Goal: Transaction & Acquisition: Purchase product/service

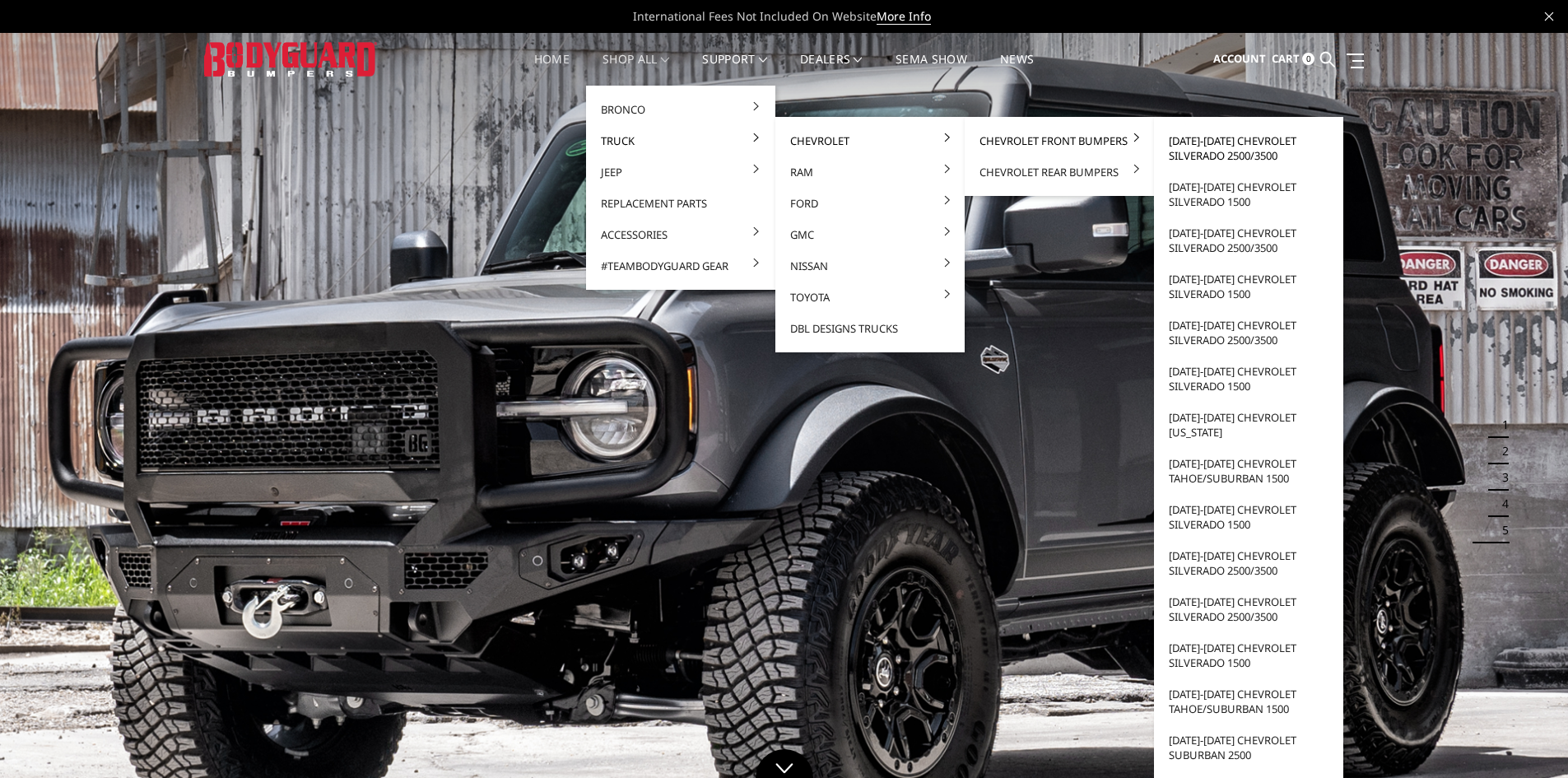
click at [1213, 148] on link "[DATE]-[DATE] Chevrolet Silverado 2500/3500" at bounding box center [1248, 148] width 176 height 46
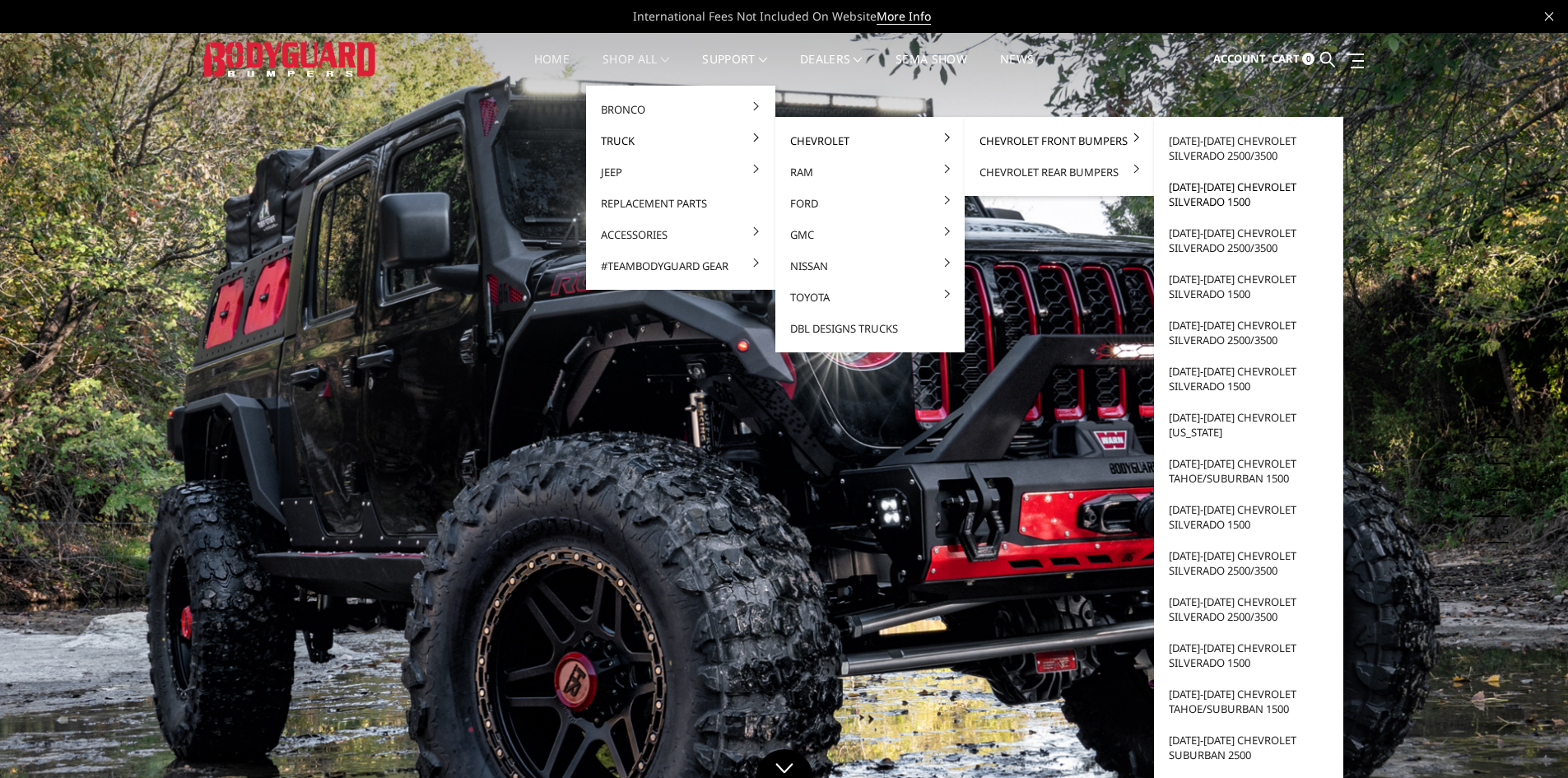
click at [1240, 193] on link "[DATE]-[DATE] Chevrolet Silverado 1500" at bounding box center [1248, 194] width 176 height 46
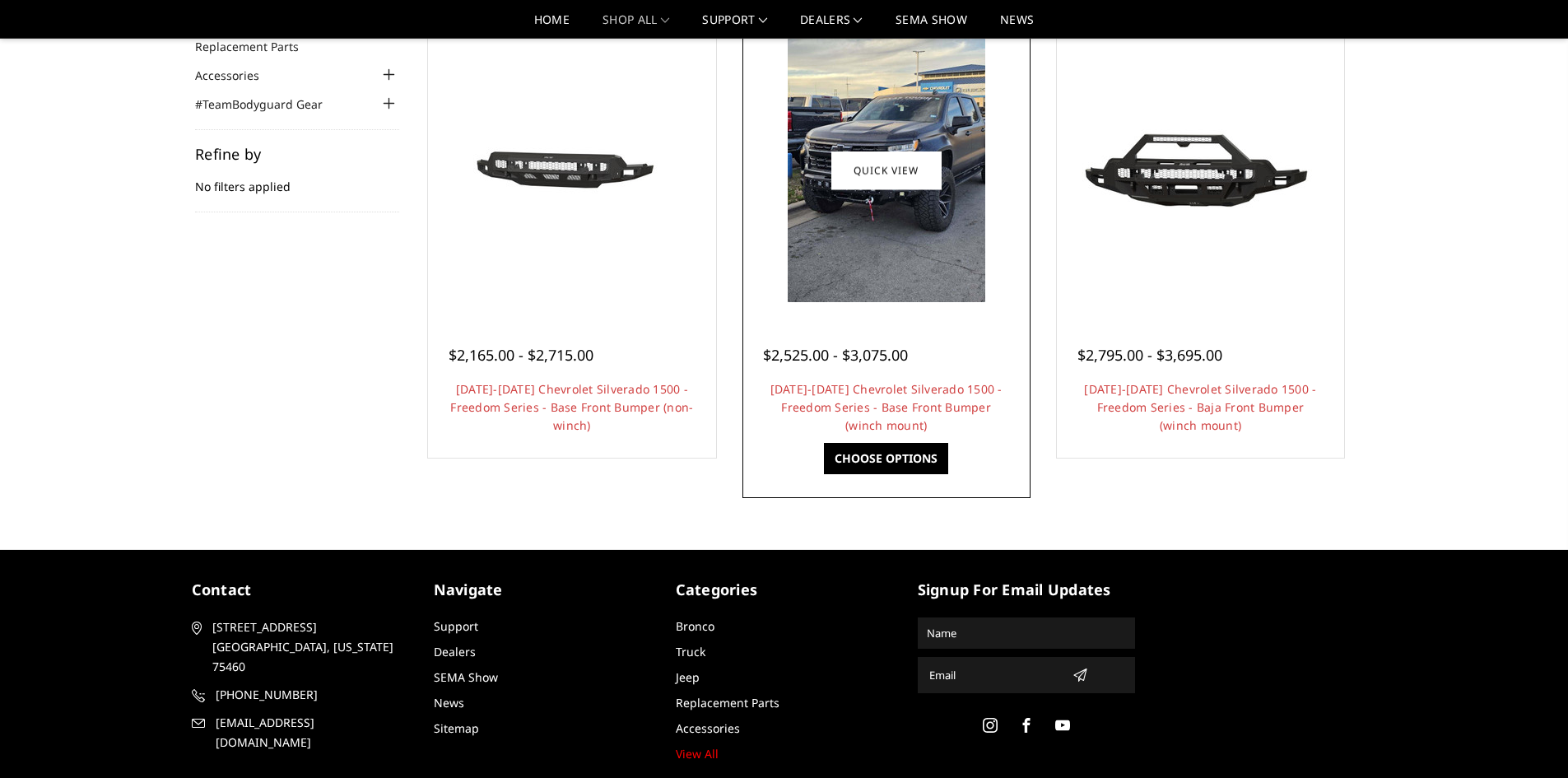
scroll to position [81, 0]
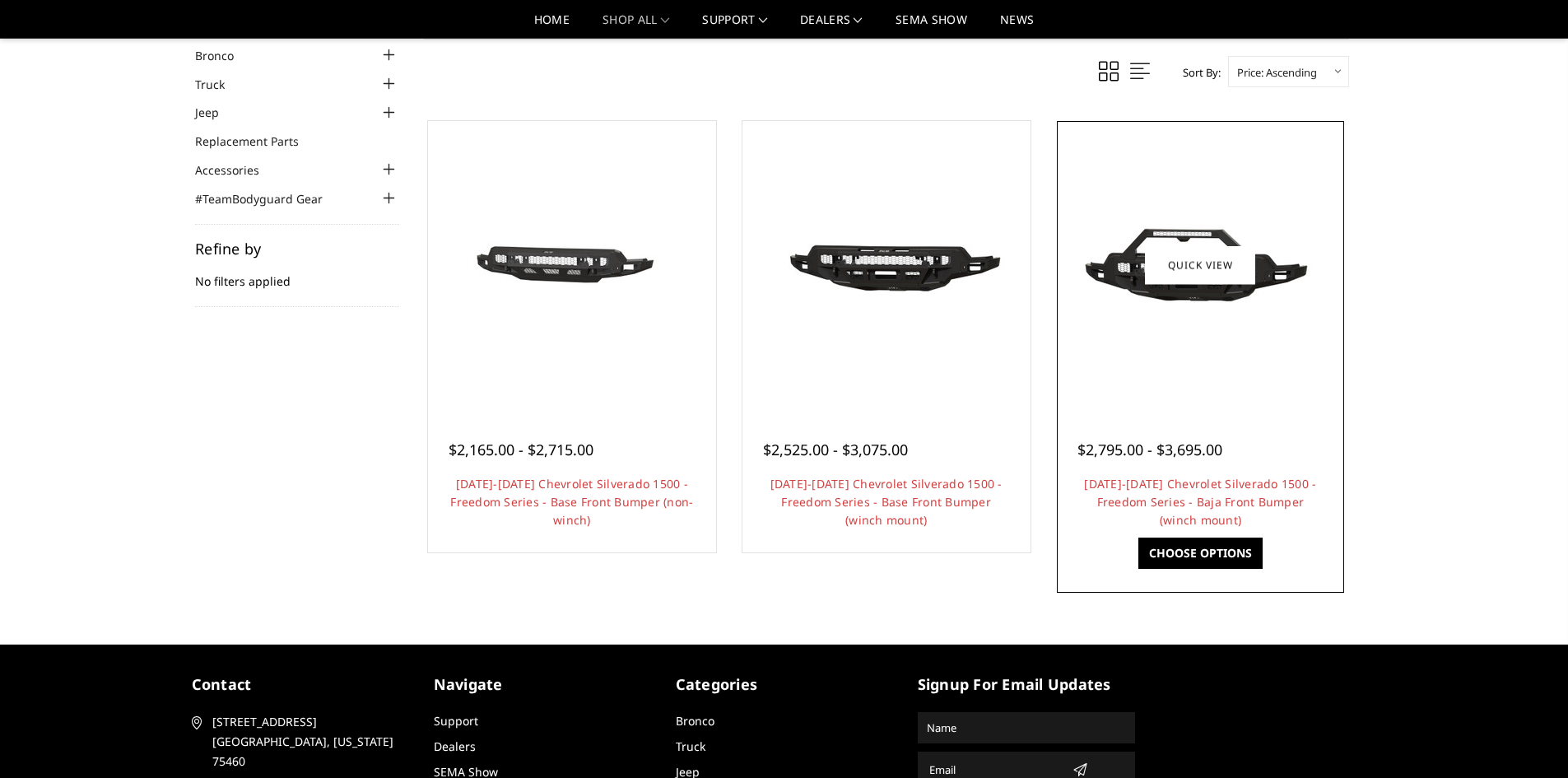
click at [1217, 330] on img at bounding box center [1200, 264] width 263 height 148
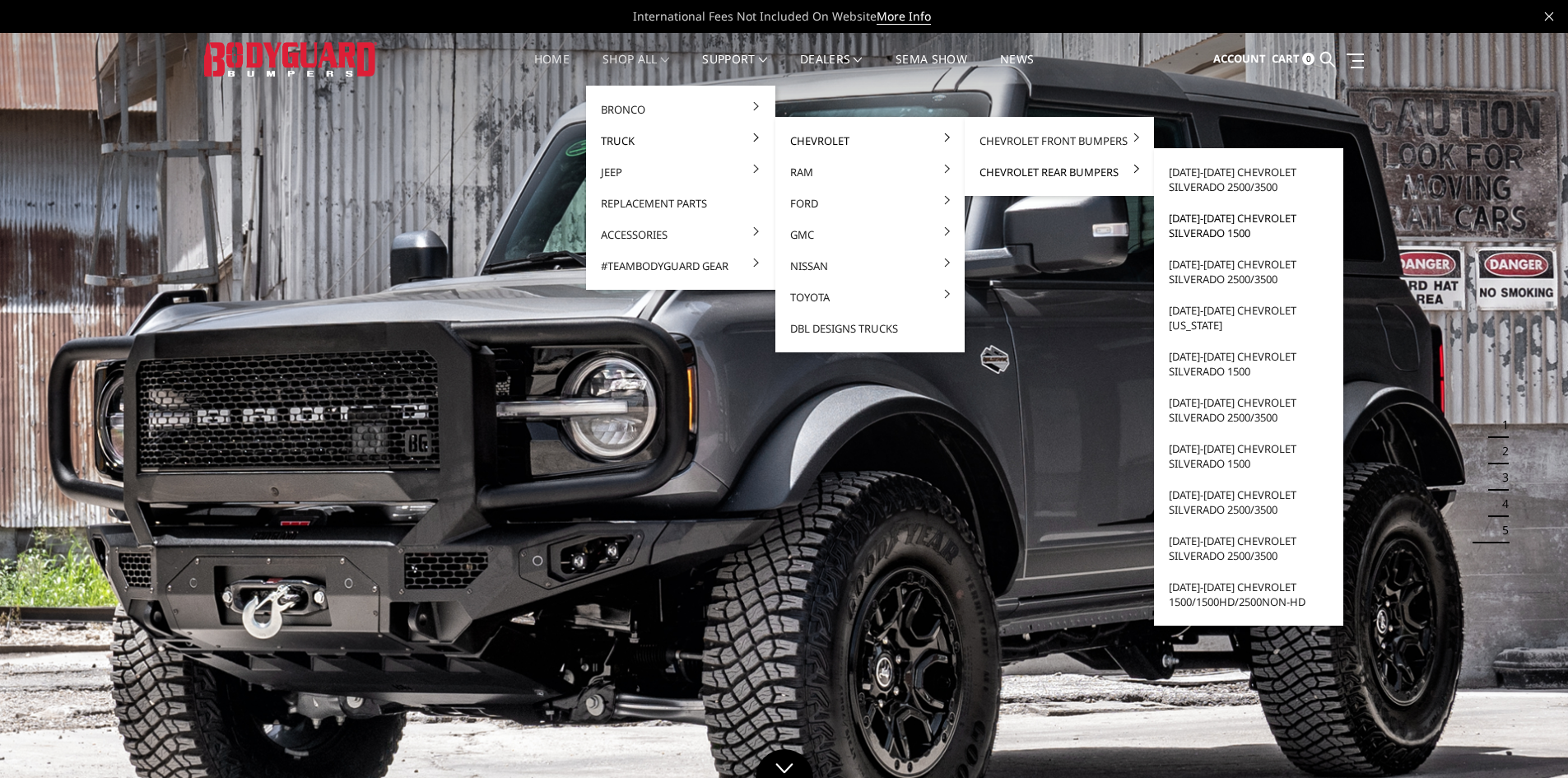
click at [1191, 226] on link "[DATE]-[DATE] Chevrolet Silverado 1500" at bounding box center [1248, 225] width 176 height 46
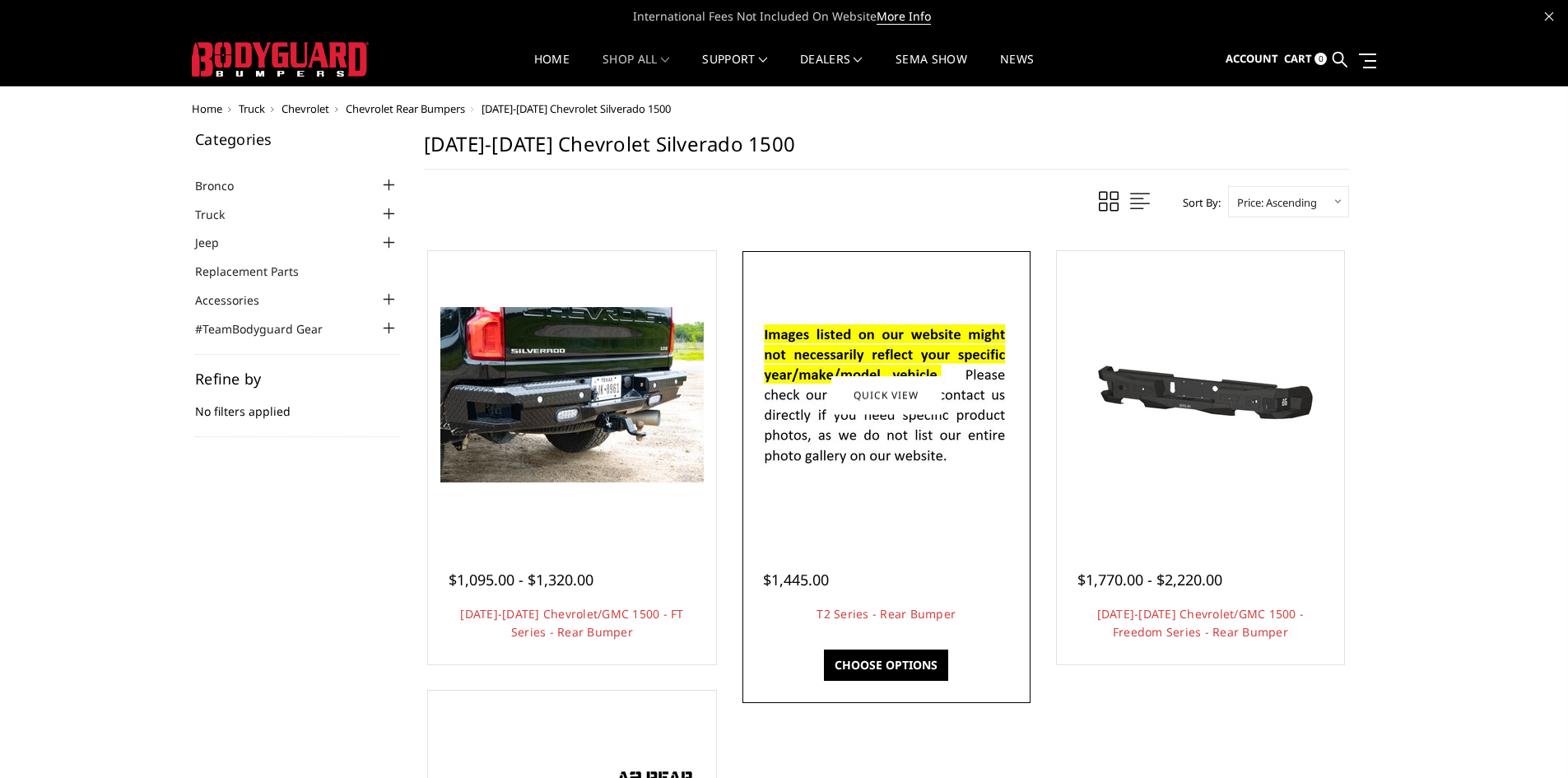
click at [844, 282] on div at bounding box center [886, 396] width 280 height 280
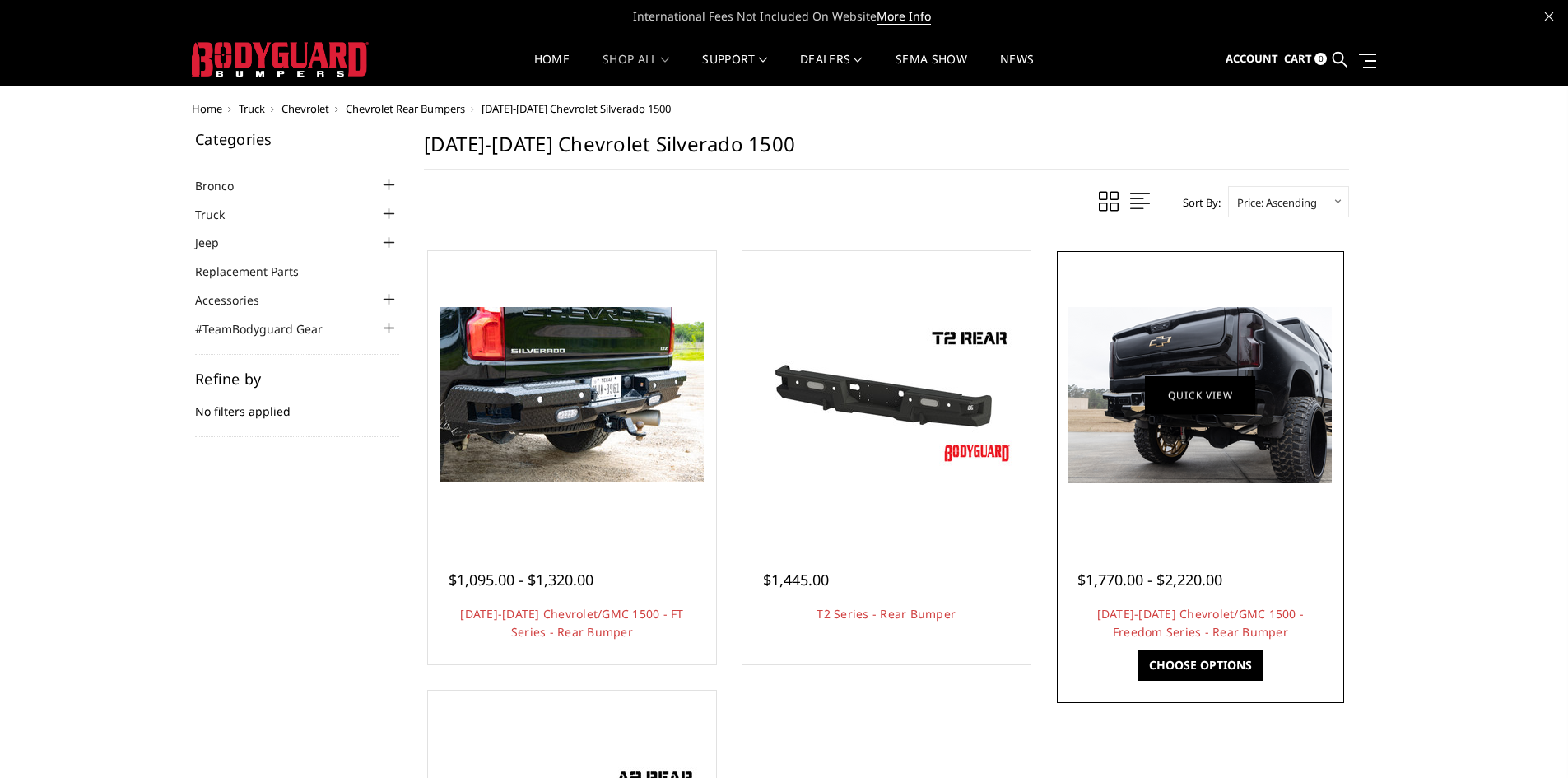
click at [1232, 388] on link "Quick view" at bounding box center [1200, 395] width 111 height 39
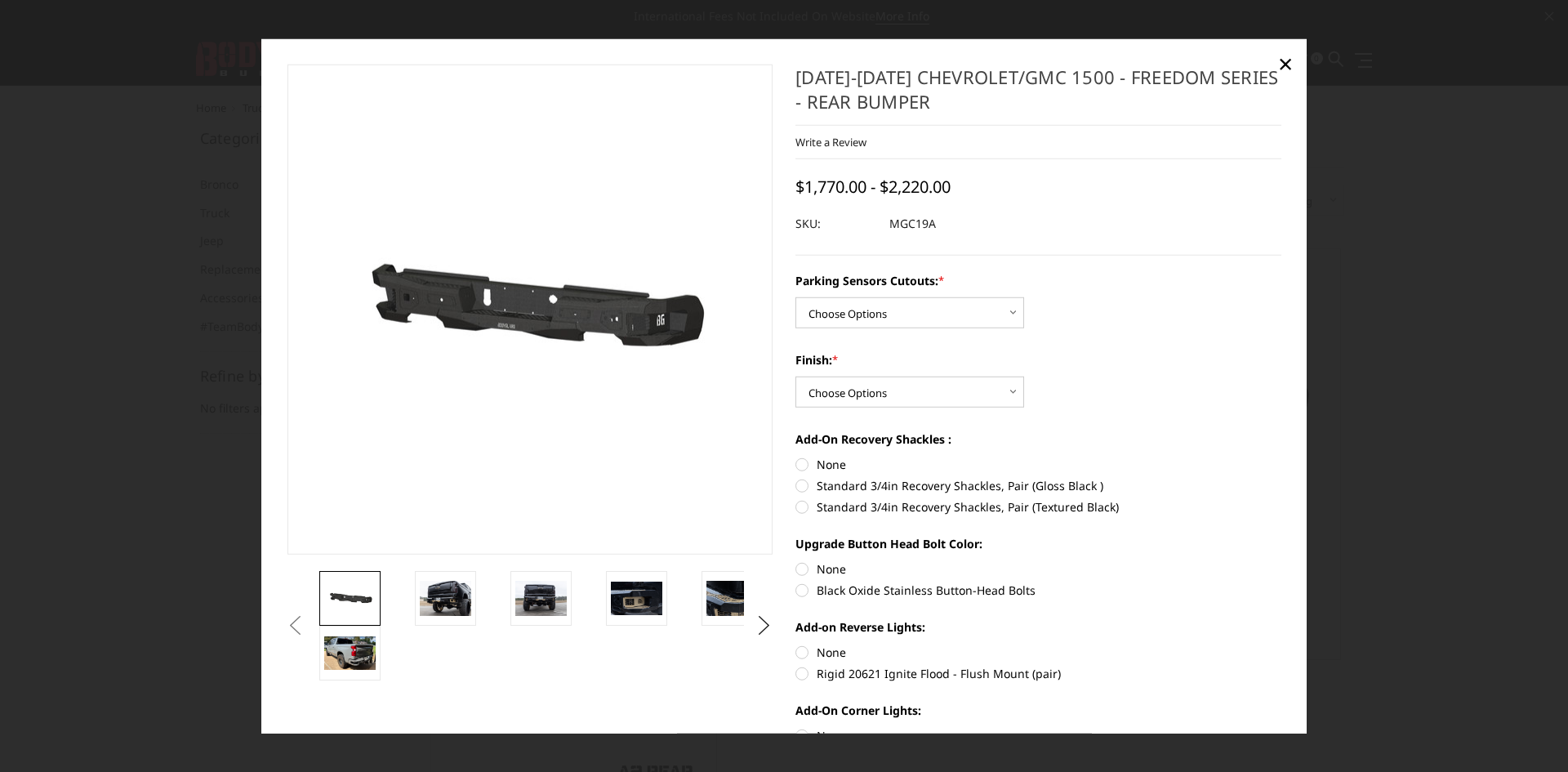
click at [118, 371] on div at bounding box center [784, 386] width 1568 height 772
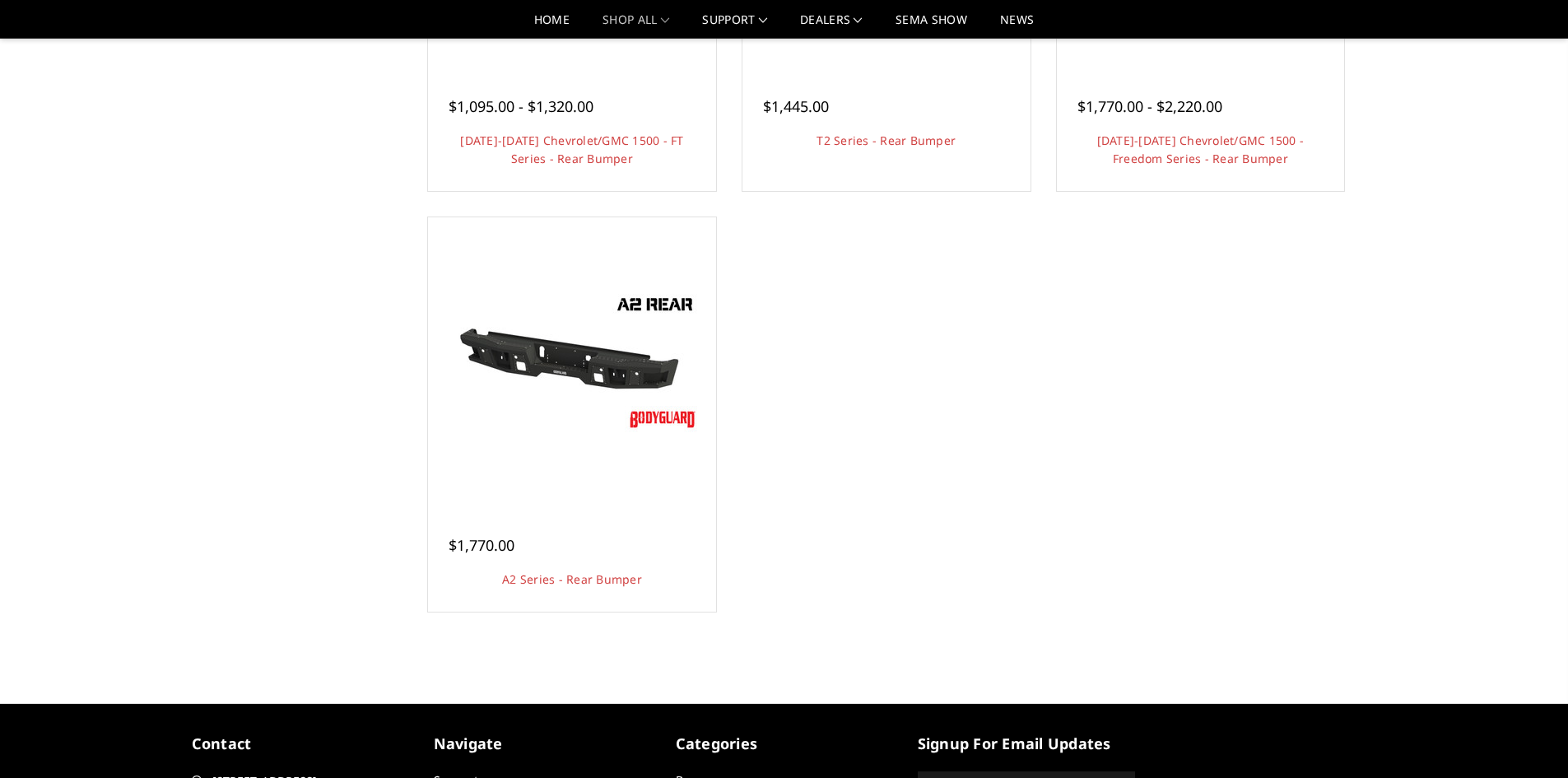
scroll to position [329, 0]
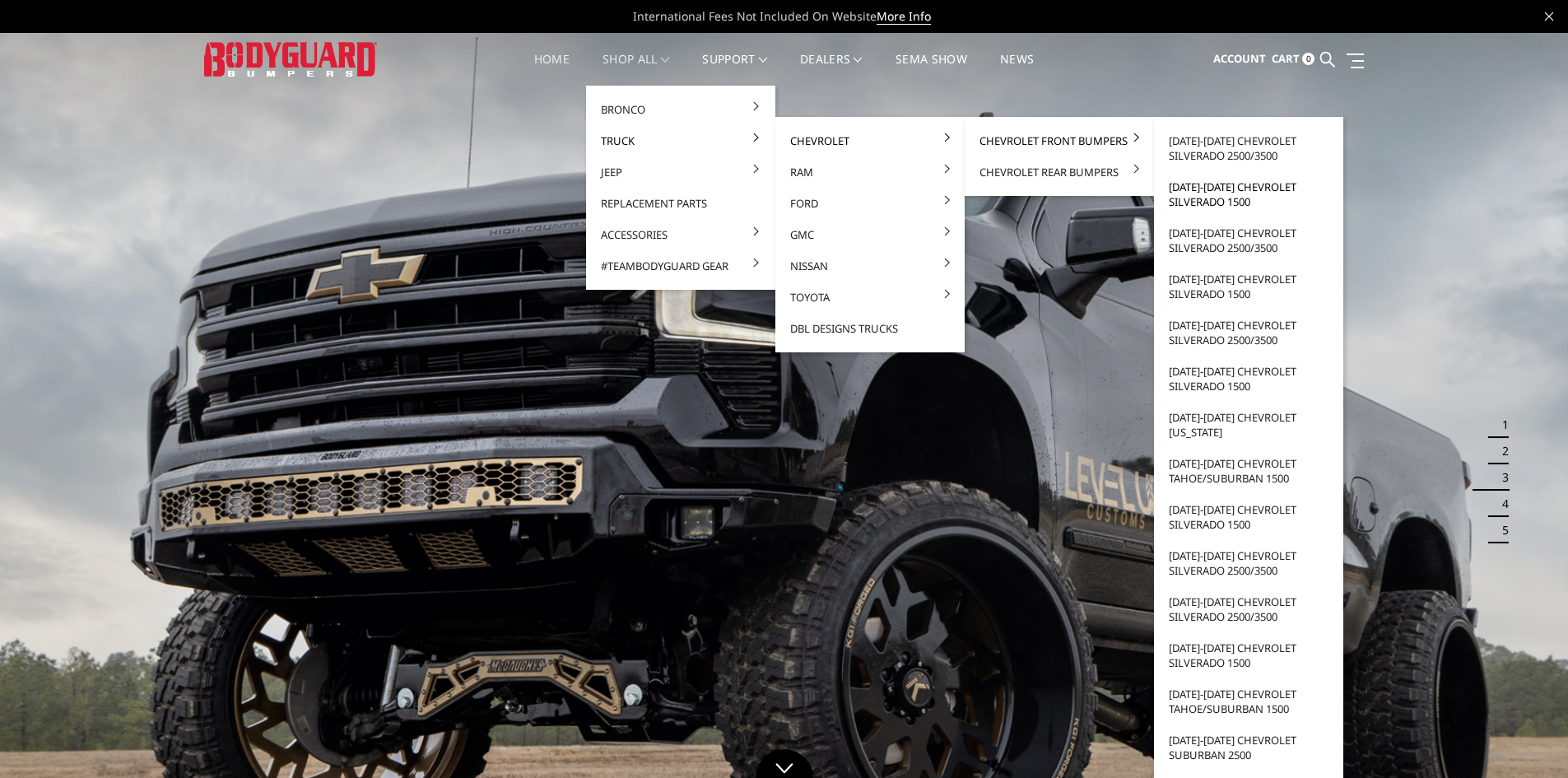
click at [1209, 194] on link "[DATE]-[DATE] Chevrolet Silverado 1500" at bounding box center [1248, 194] width 176 height 46
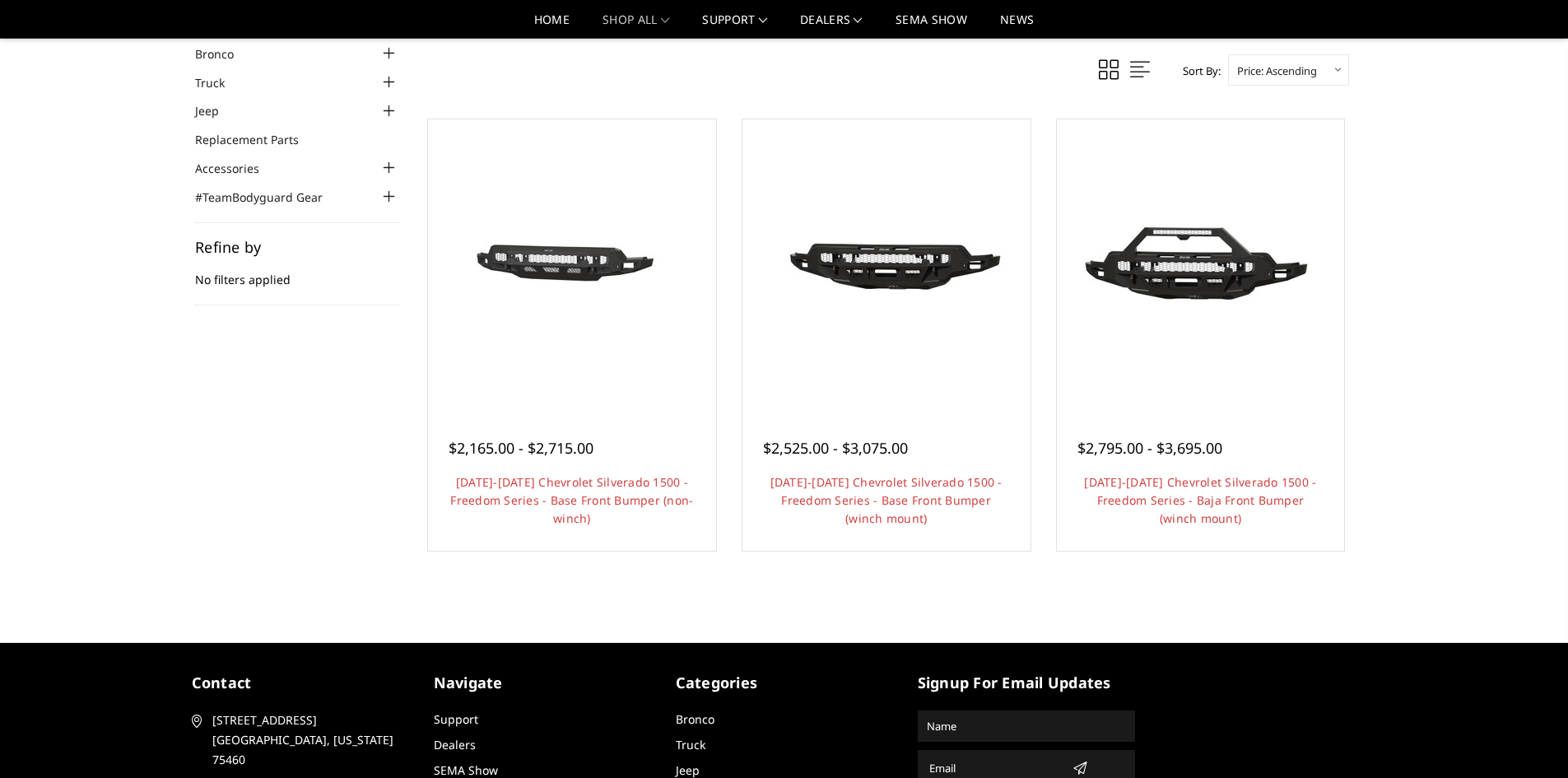
scroll to position [81, 0]
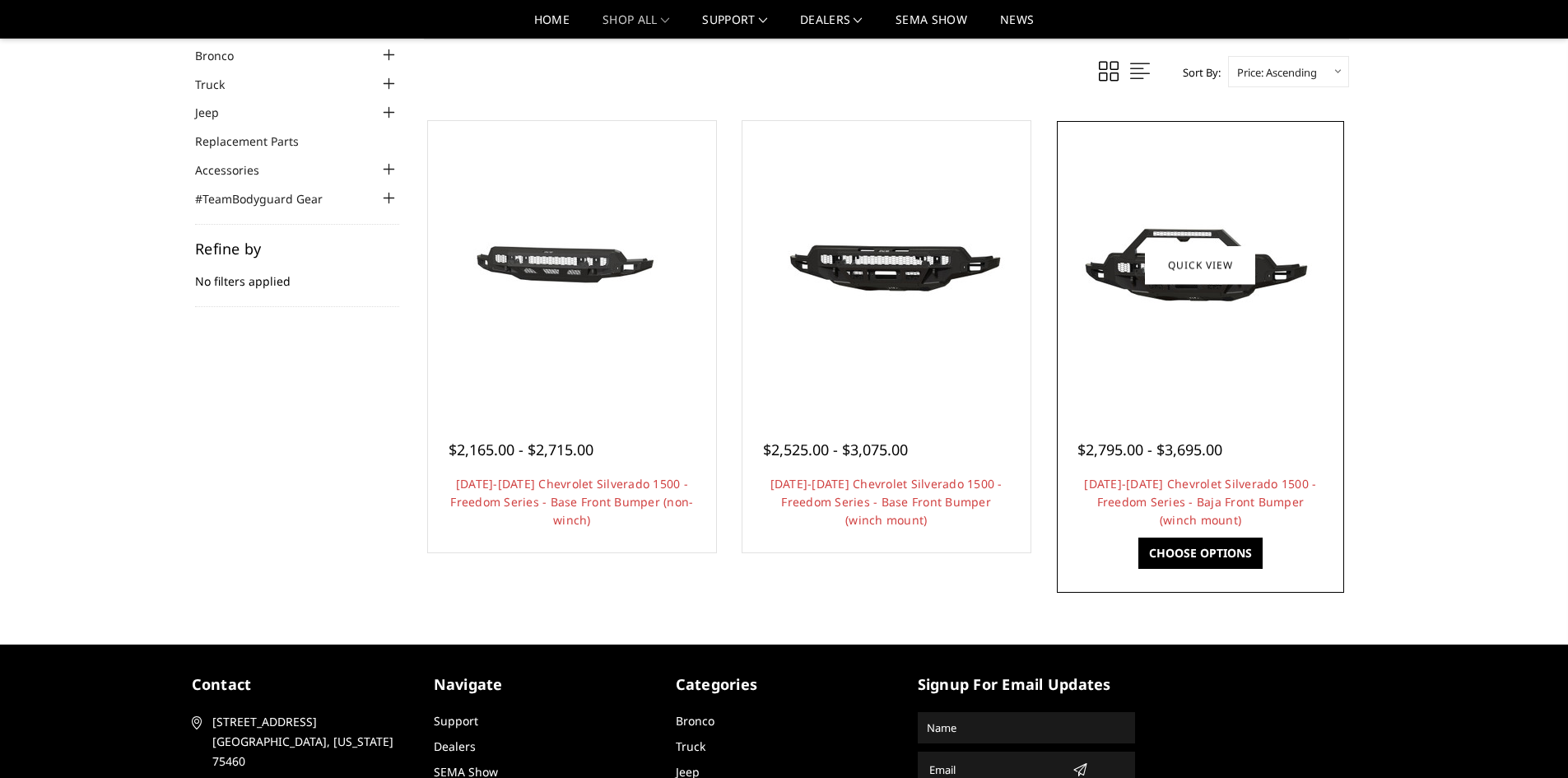
click at [1173, 234] on img at bounding box center [1200, 264] width 263 height 148
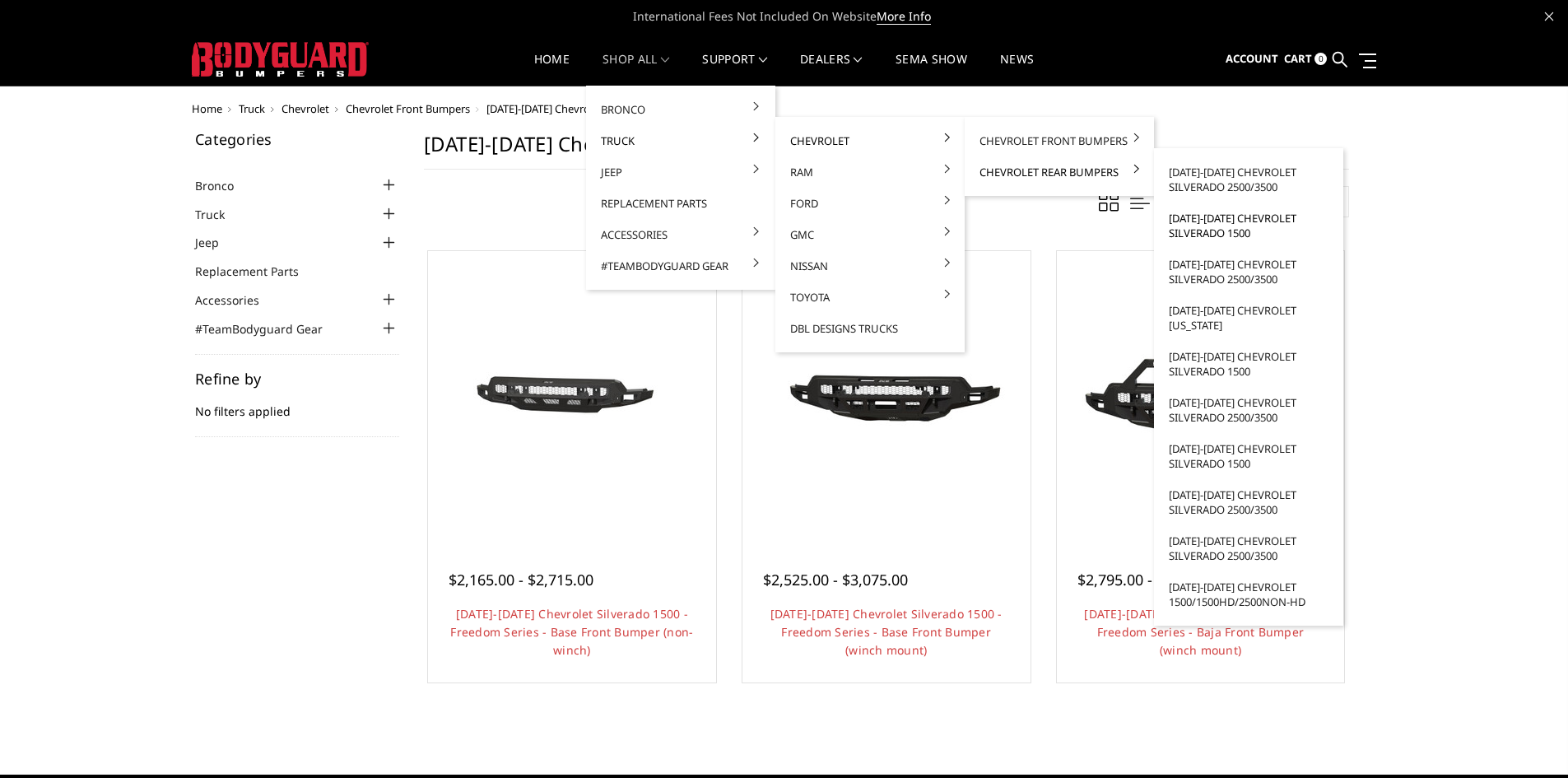
click at [1219, 220] on link "[DATE]-[DATE] Chevrolet Silverado 1500" at bounding box center [1248, 225] width 176 height 46
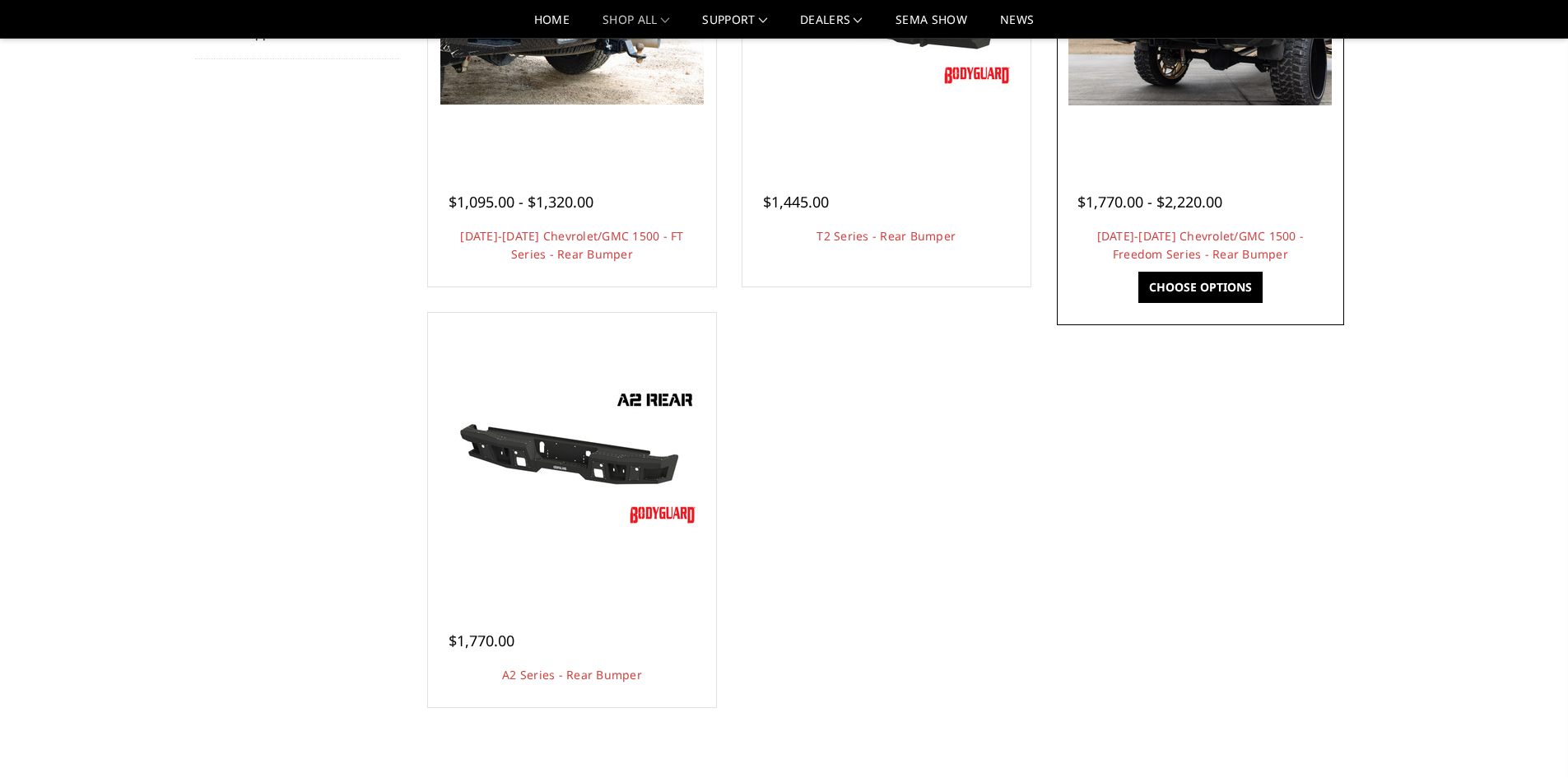
scroll to position [82, 0]
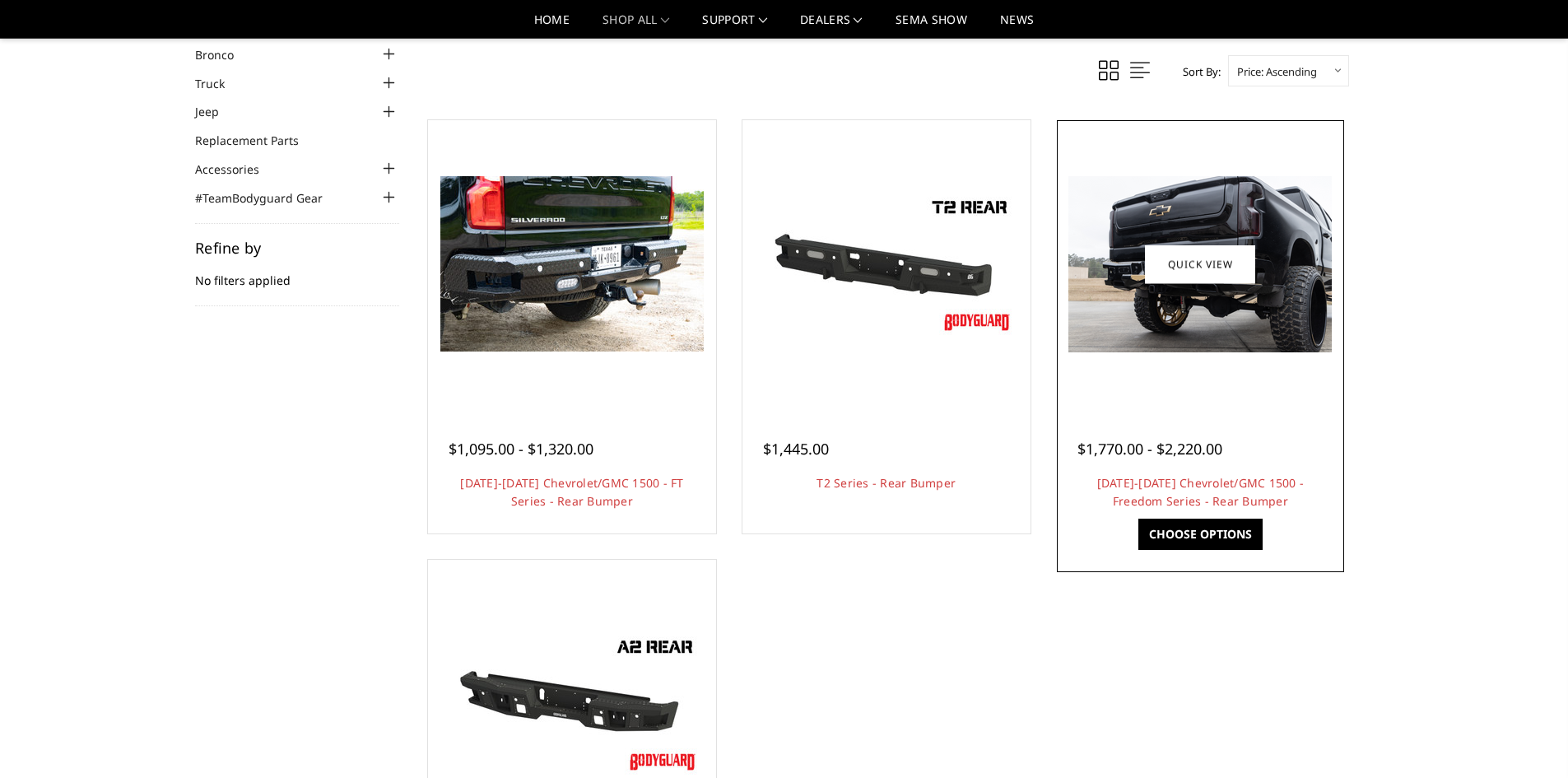
click at [1202, 328] on img at bounding box center [1200, 264] width 263 height 176
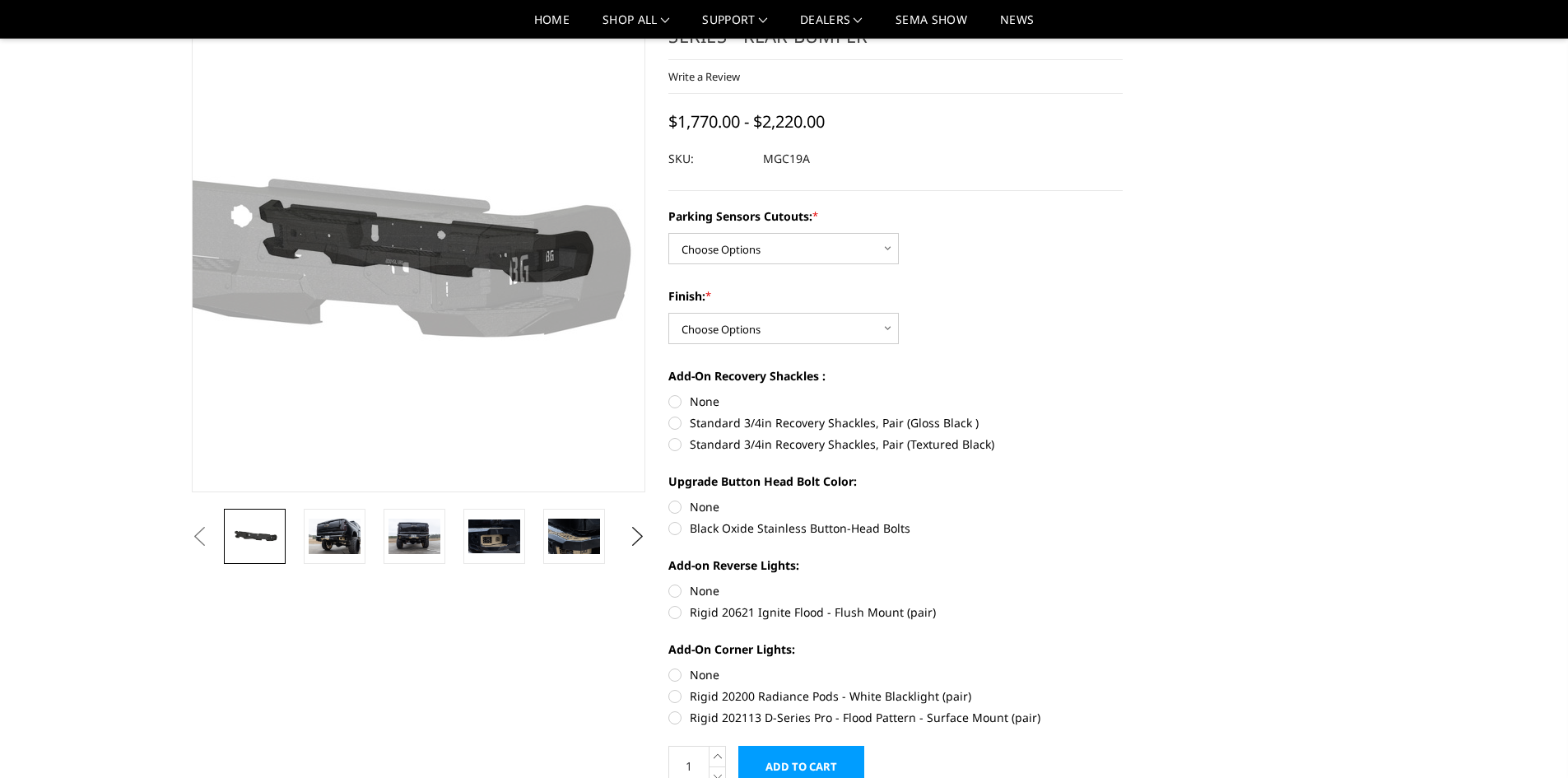
scroll to position [165, 0]
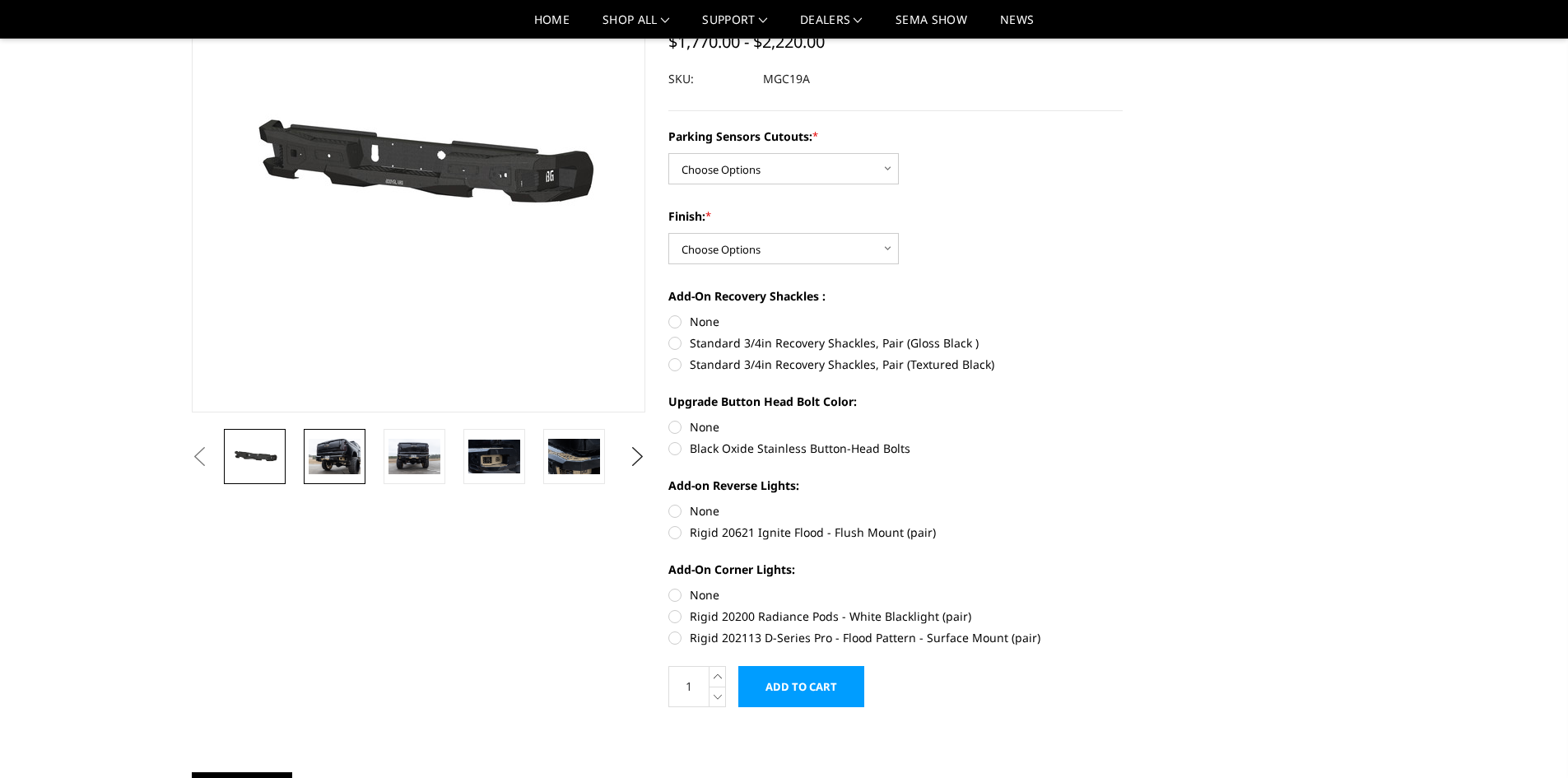
click at [351, 459] on img at bounding box center [335, 456] width 51 height 34
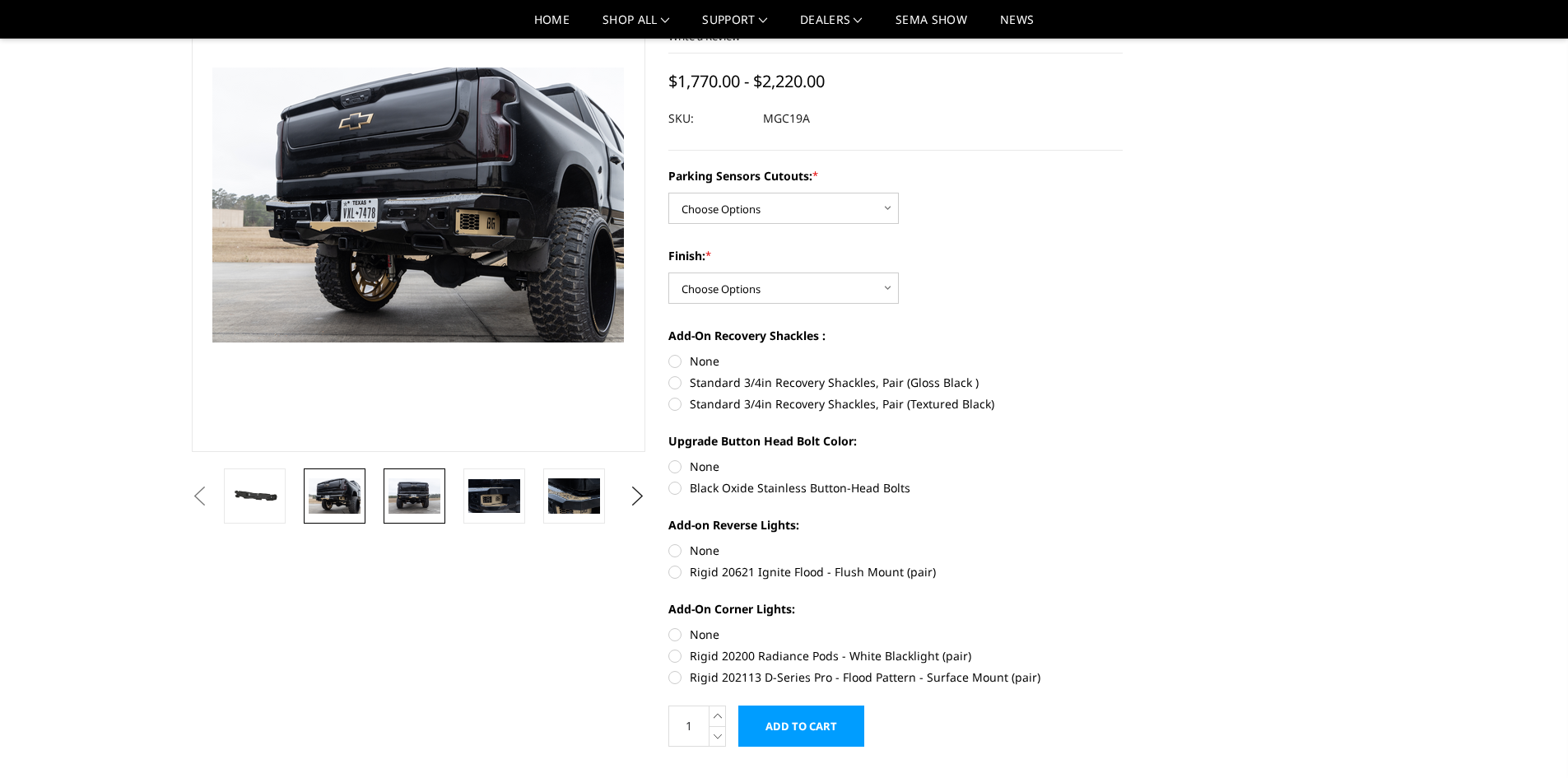
click at [400, 494] on img at bounding box center [414, 496] width 51 height 34
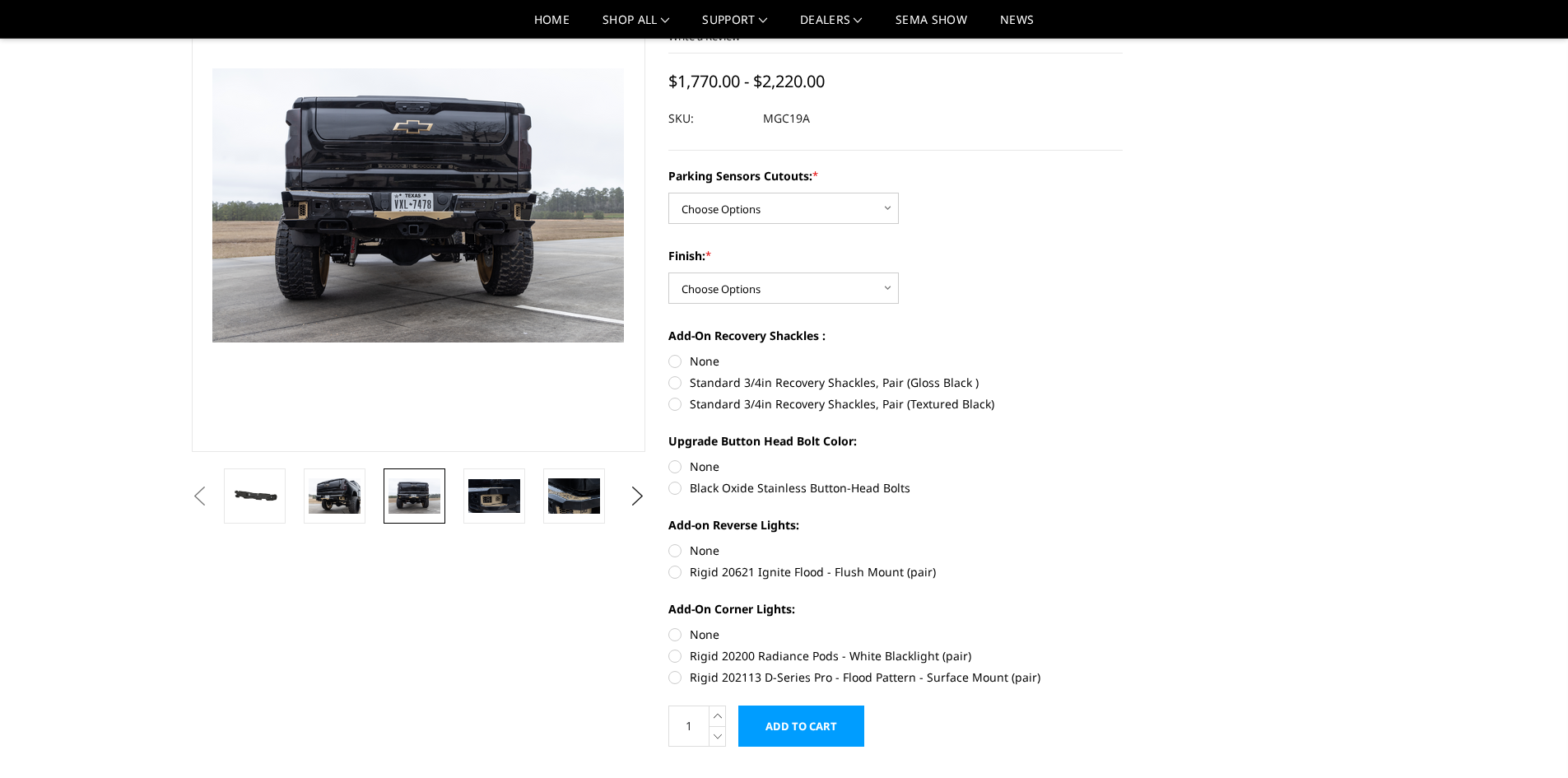
scroll to position [126, 0]
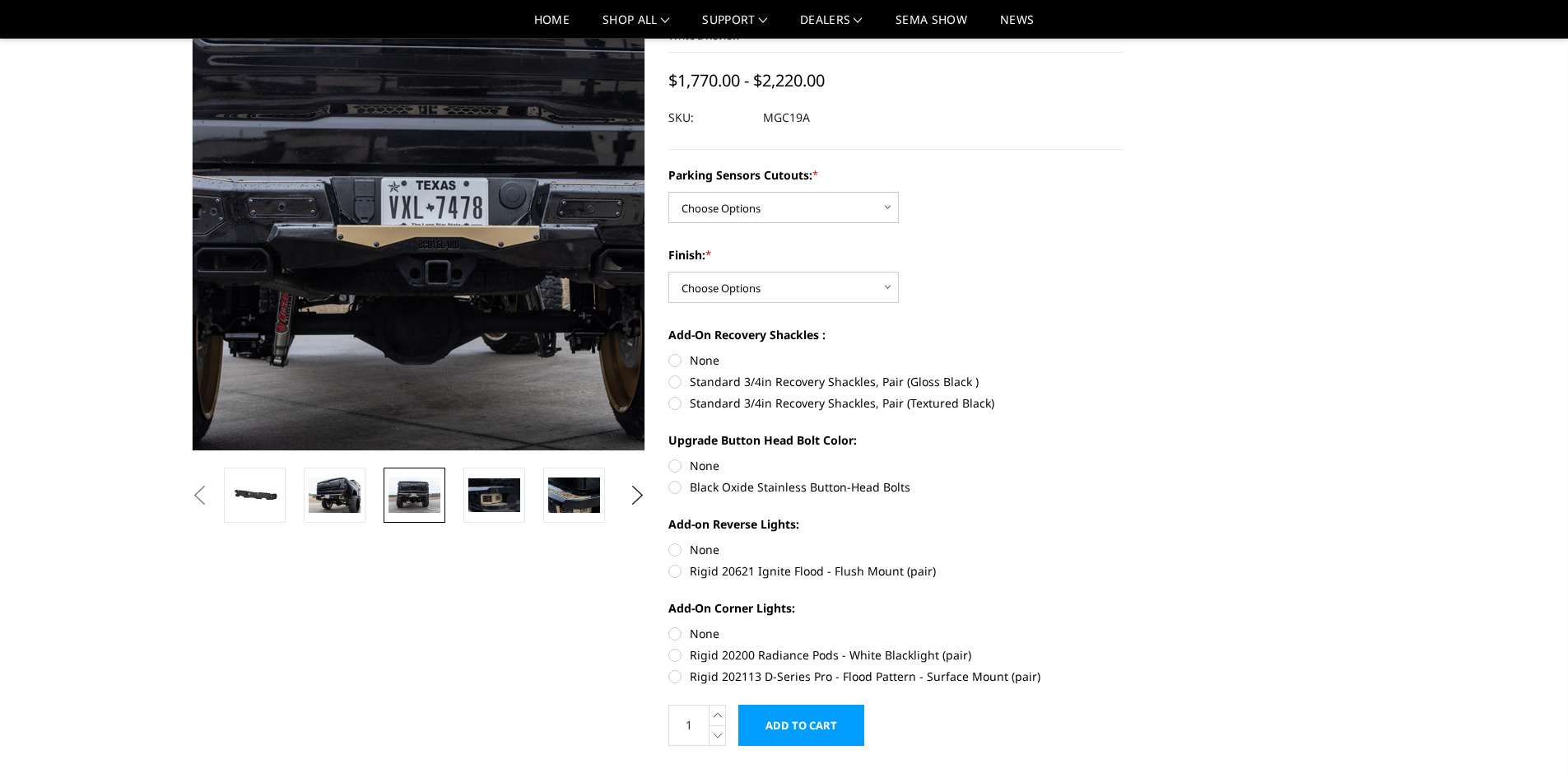
click at [396, 192] on img at bounding box center [449, 210] width 1053 height 702
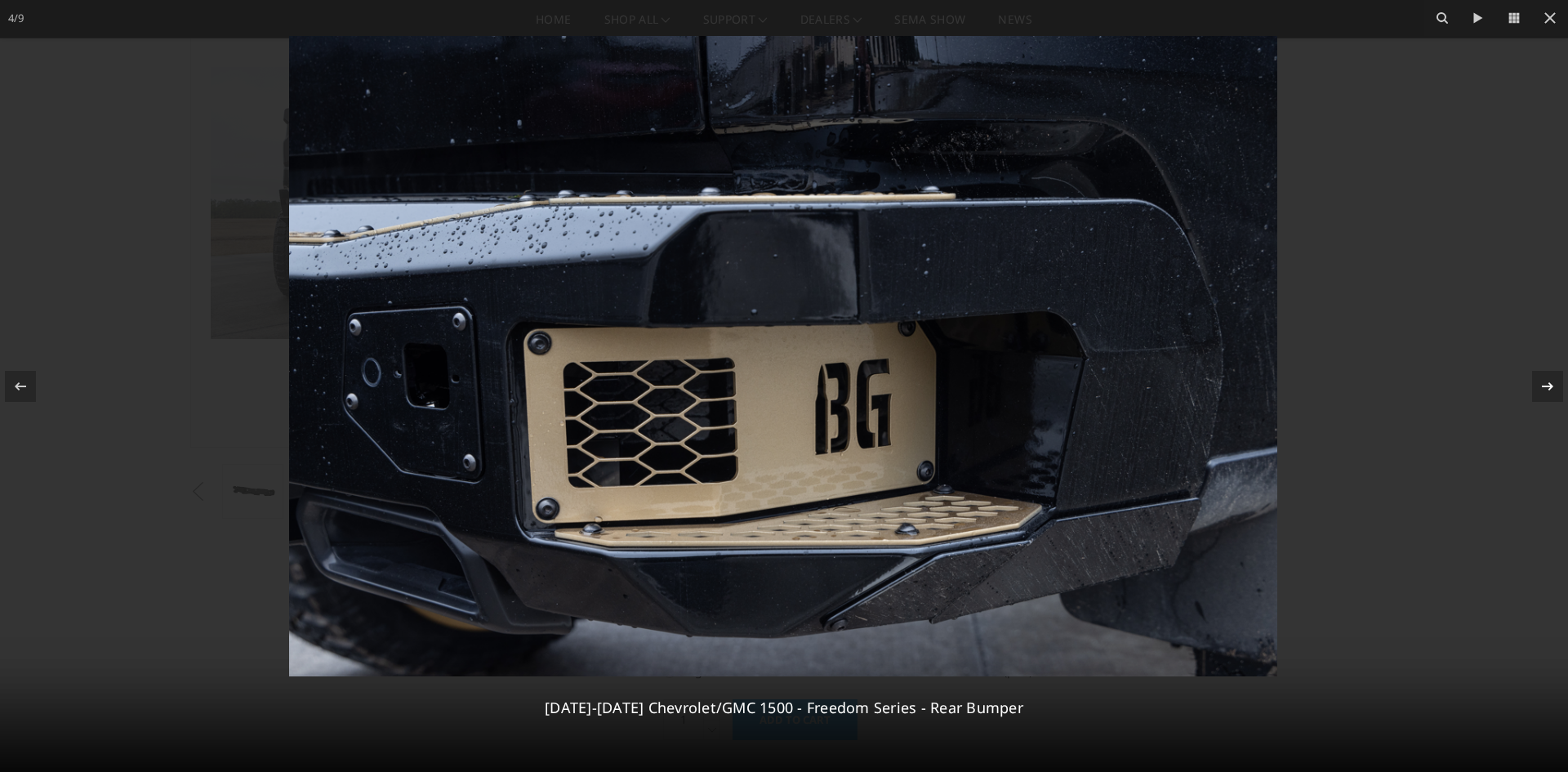
click at [1547, 383] on icon at bounding box center [1547, 386] width 20 height 20
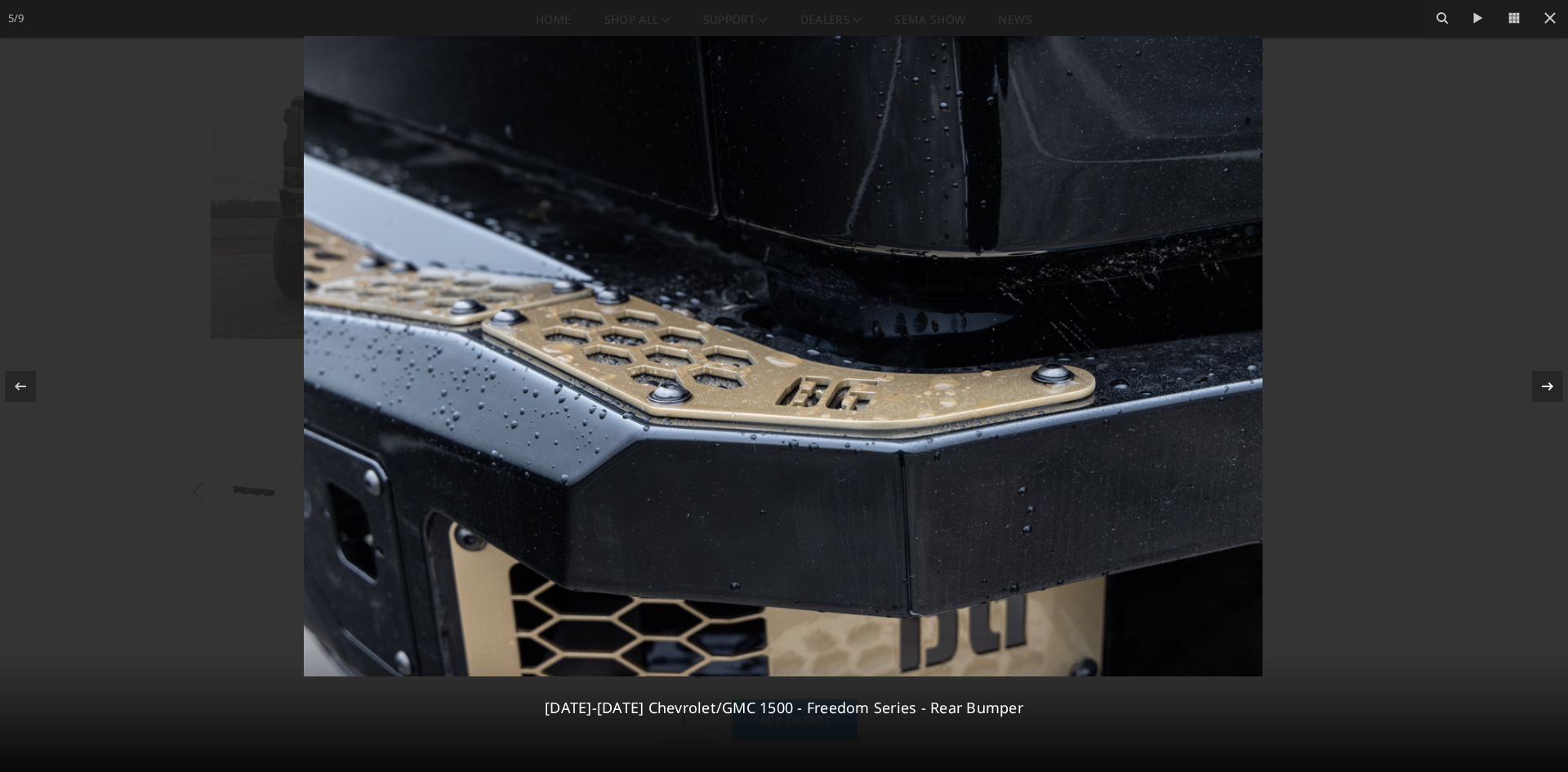
click at [1547, 383] on icon at bounding box center [1547, 386] width 20 height 20
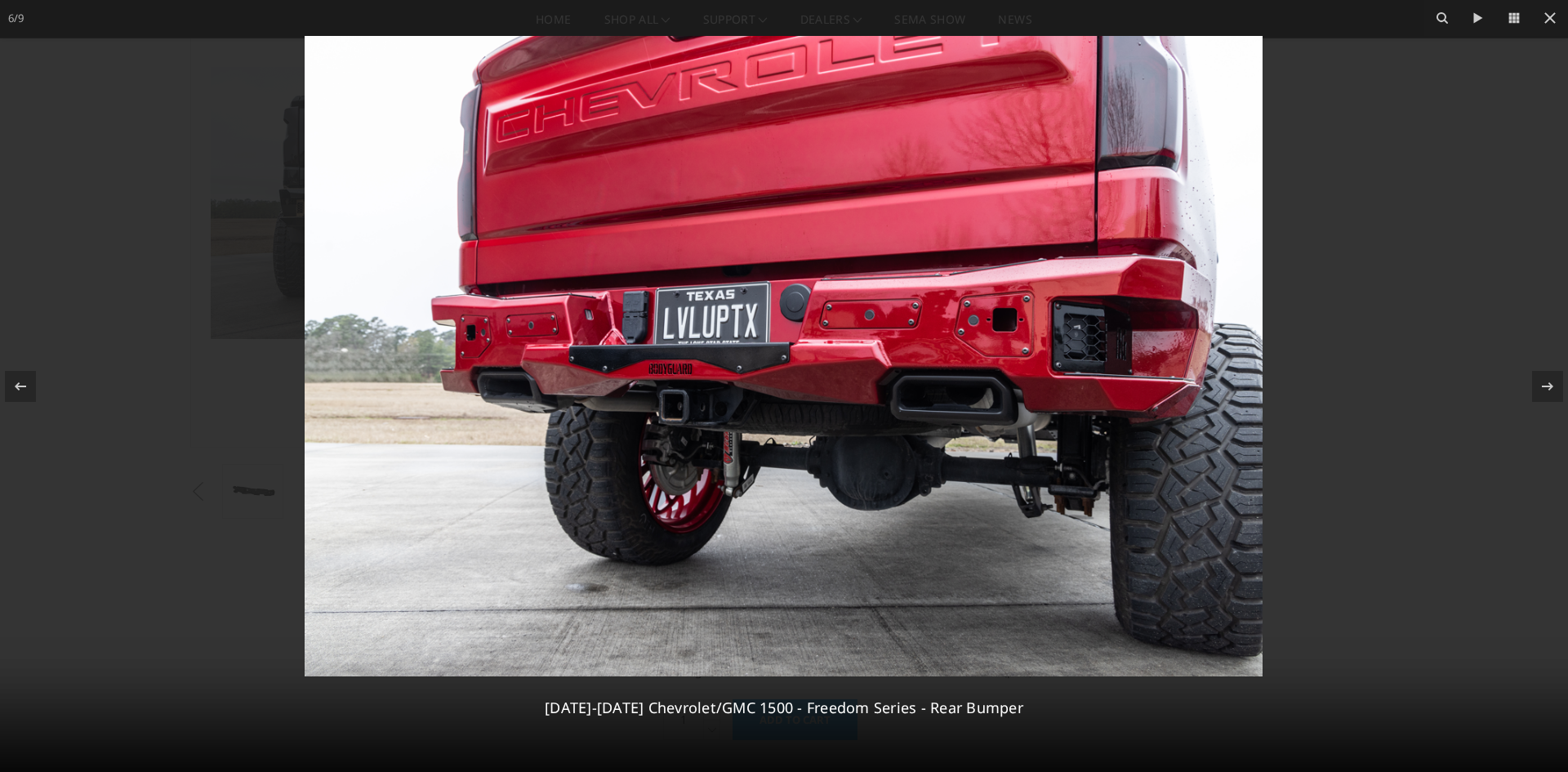
click at [1393, 211] on div at bounding box center [784, 386] width 1568 height 772
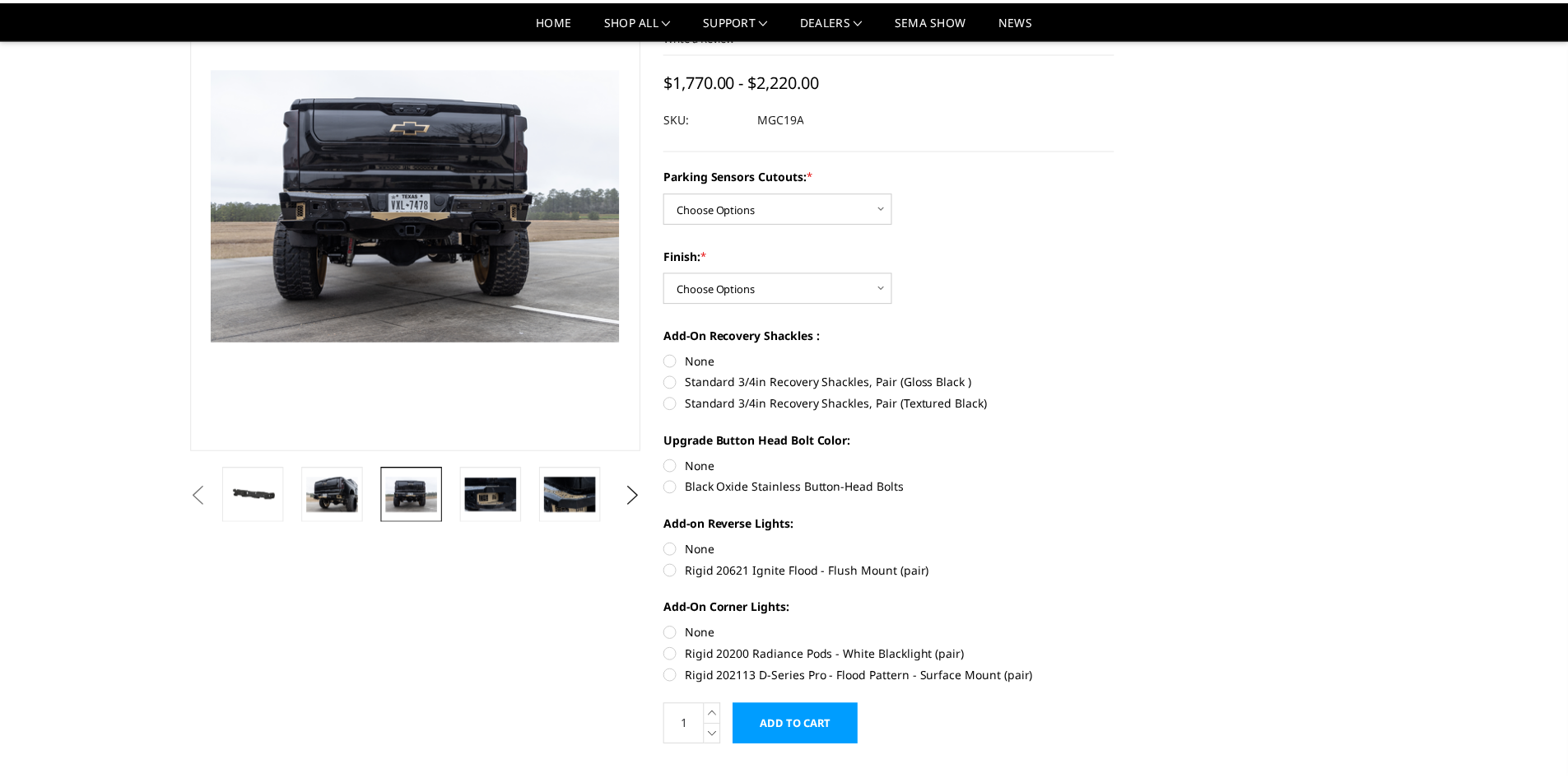
scroll to position [0, 236]
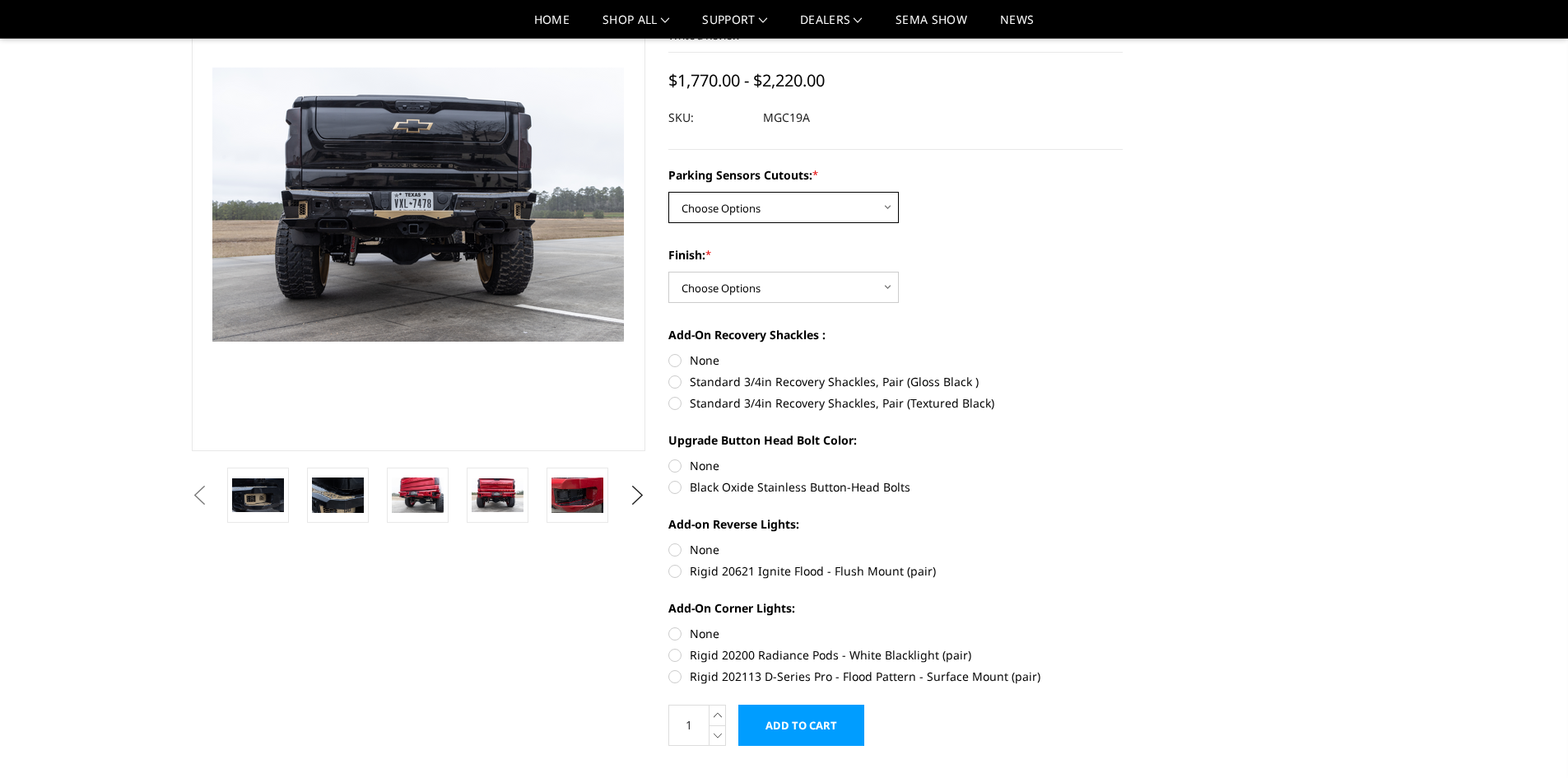
click at [793, 213] on select "Choose Options Yes - I have parking sensors No - I do NOT have parking sensors" at bounding box center [784, 207] width 231 height 31
select select "1664"
click at [668, 192] on select "Choose Options Yes - I have parking sensors No - I do NOT have parking sensors" at bounding box center [784, 207] width 231 height 31
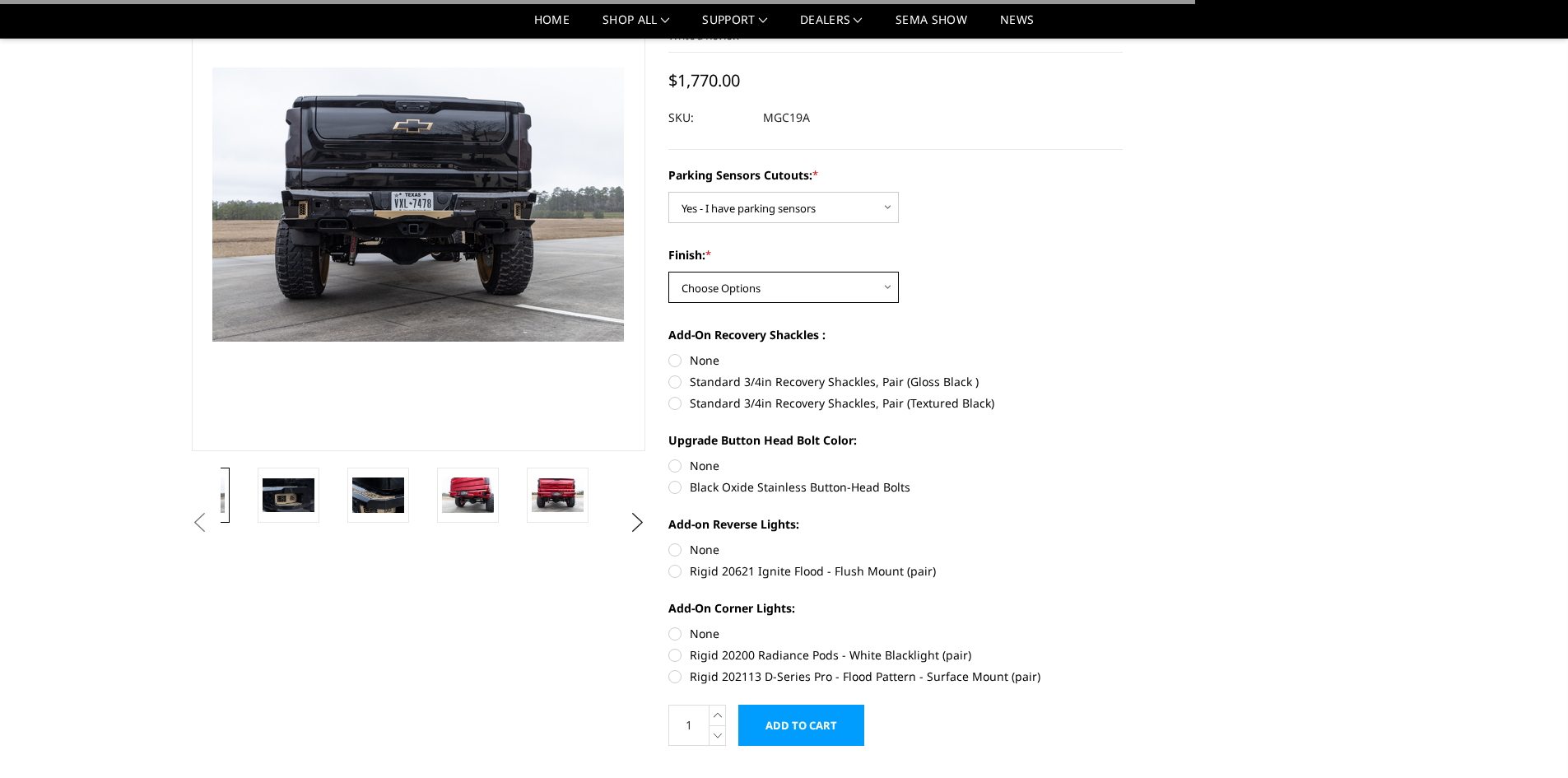
click at [791, 280] on select "Choose Options Bare Metal Texture Black Powder Coat" at bounding box center [784, 287] width 231 height 31
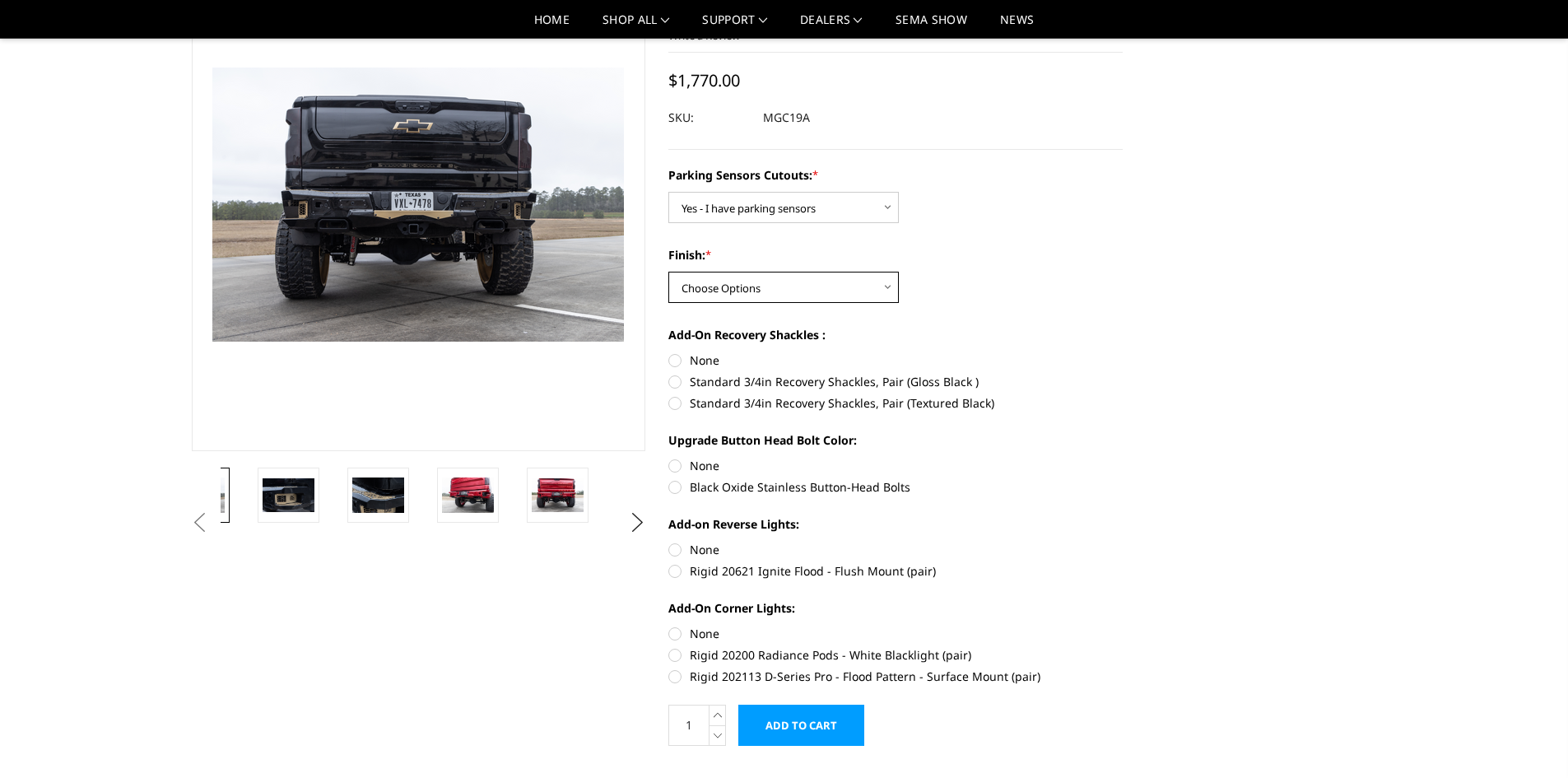
select select "1610"
click at [668, 272] on select "Choose Options Bare Metal Texture Black Powder Coat" at bounding box center [784, 287] width 231 height 31
